Goal: Information Seeking & Learning: Learn about a topic

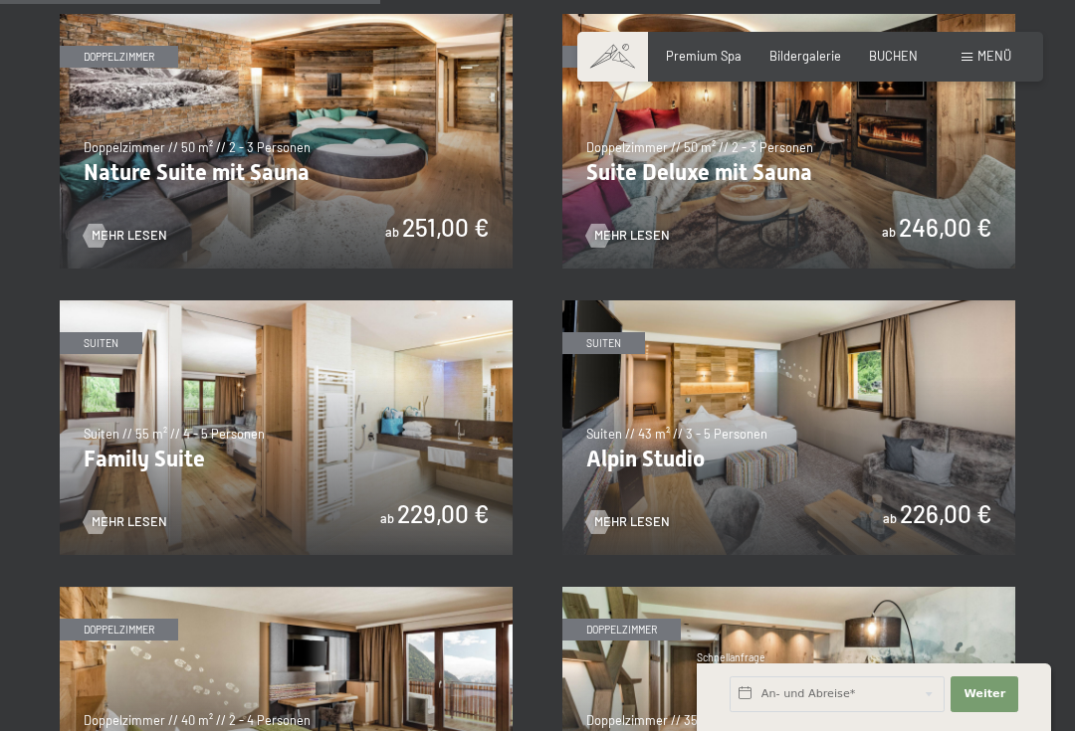
scroll to position [1592, 0]
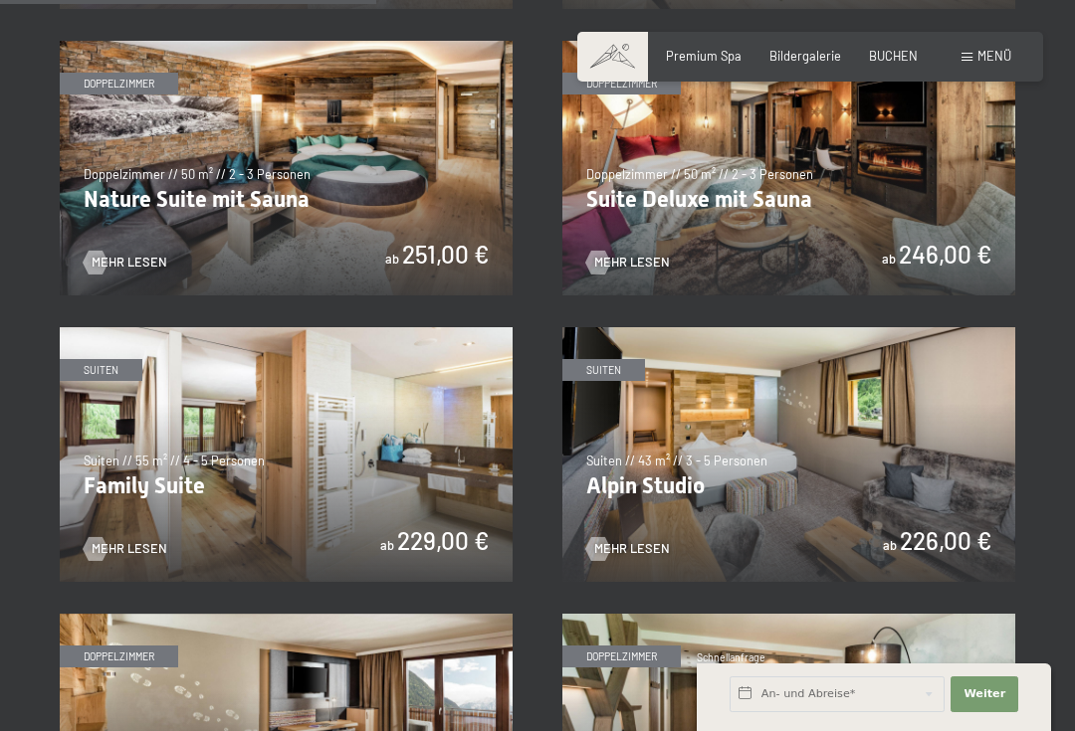
click at [674, 418] on img at bounding box center [788, 454] width 453 height 255
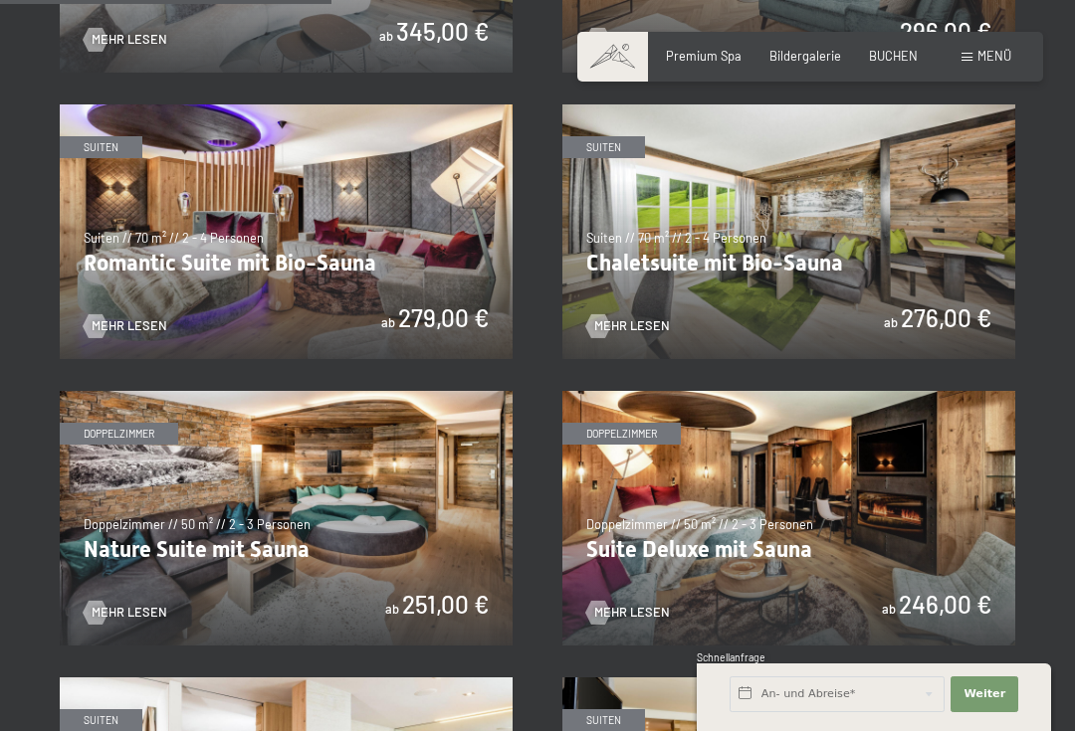
scroll to position [1239, 0]
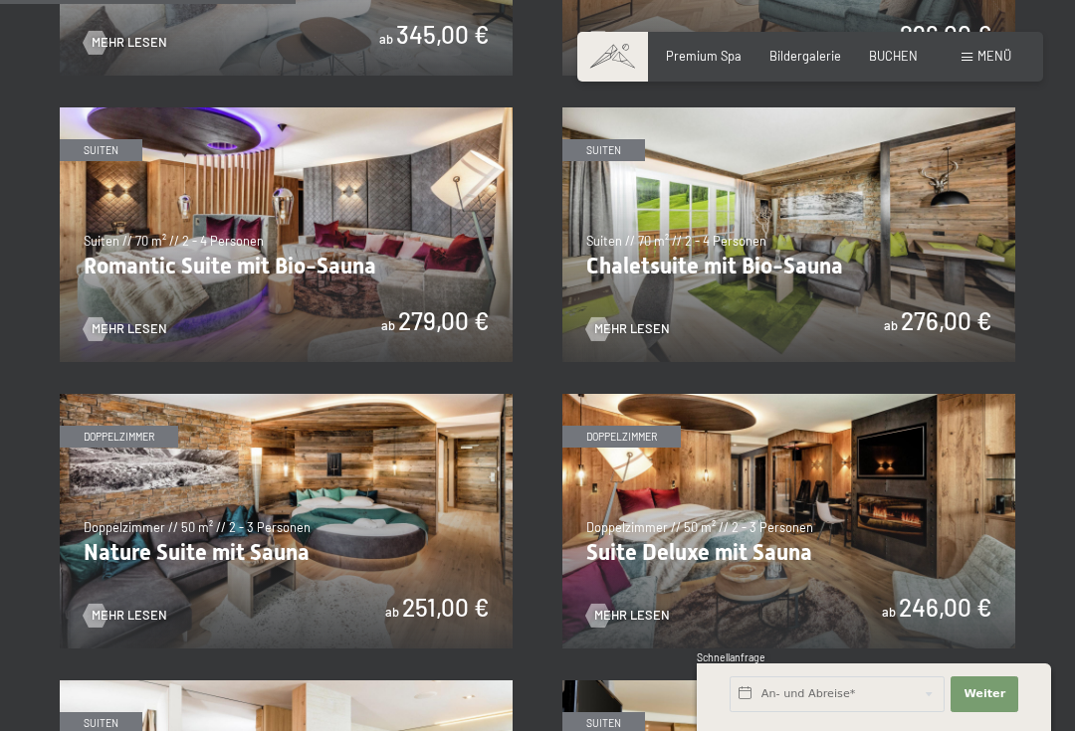
click at [706, 260] on img at bounding box center [788, 234] width 453 height 255
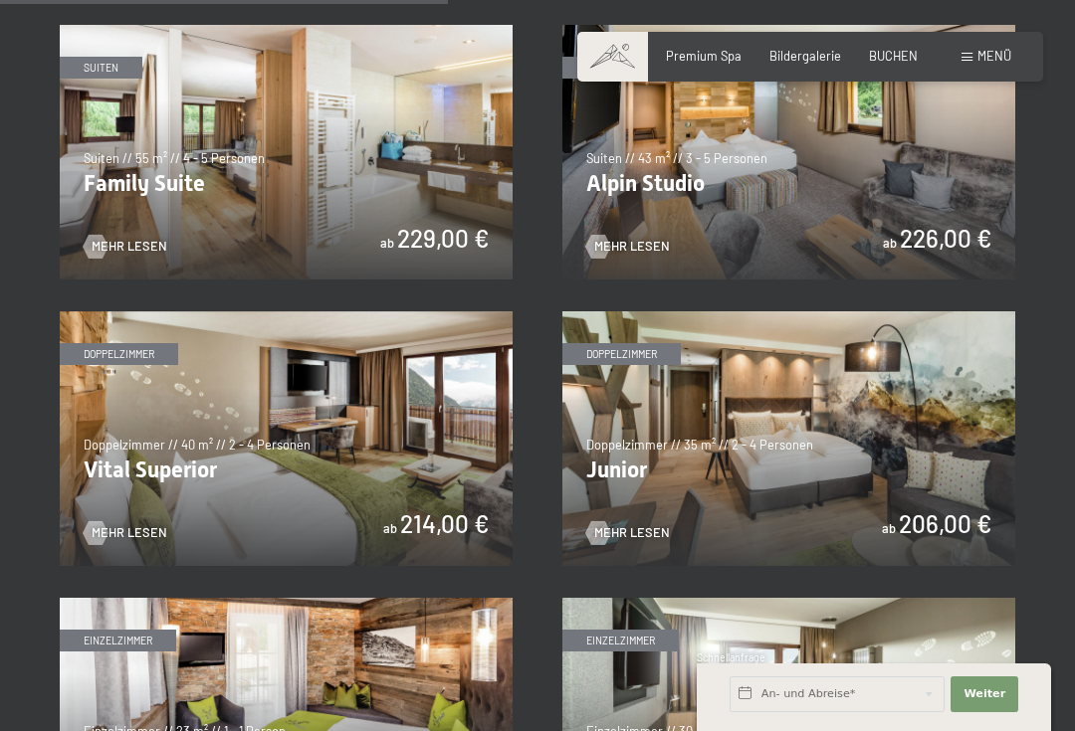
scroll to position [1893, 0]
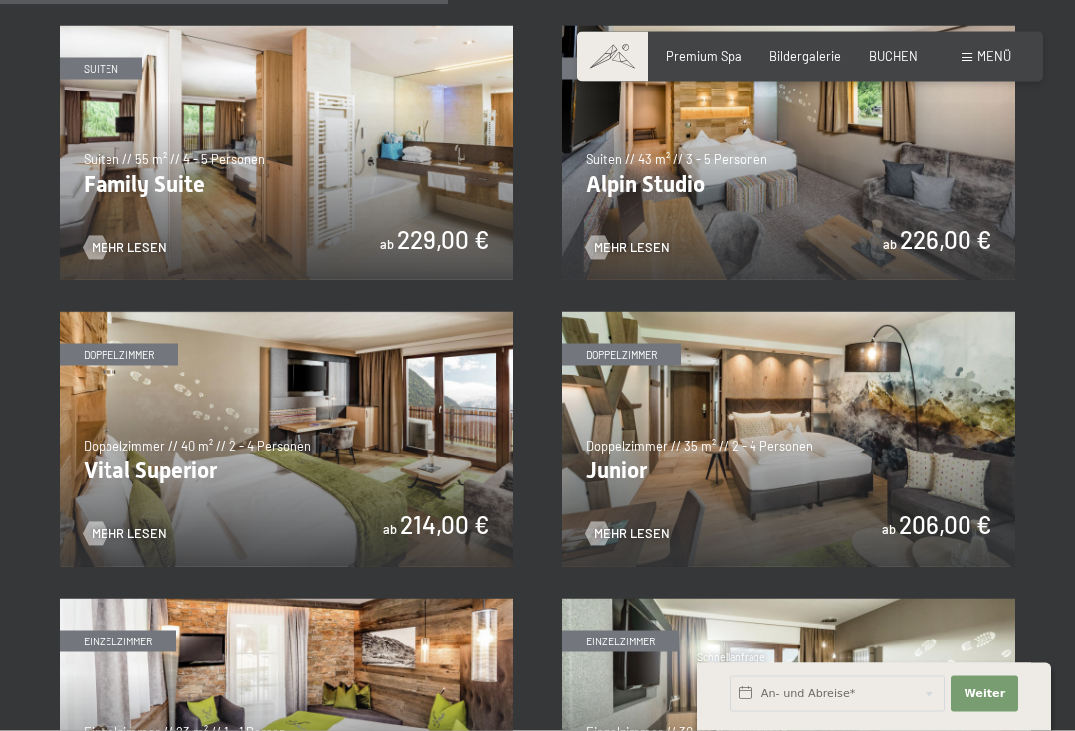
click at [723, 416] on img at bounding box center [788, 439] width 453 height 255
